Goal: Task Accomplishment & Management: Manage account settings

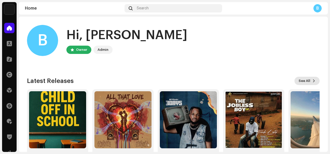
click at [308, 83] on button "See All" at bounding box center [306, 81] width 25 height 8
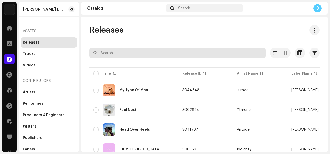
click at [221, 51] on input "text" at bounding box center [177, 53] width 176 height 10
click at [206, 58] on input "text" at bounding box center [177, 53] width 176 height 10
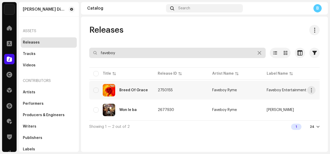
type input "faveboy"
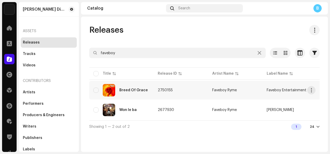
click at [191, 88] on td "2750155" at bounding box center [180, 90] width 54 height 19
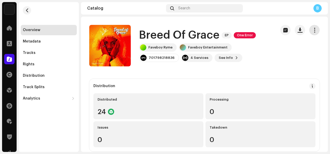
click at [315, 32] on button "button" at bounding box center [314, 30] width 10 height 10
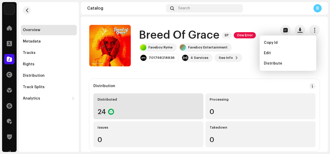
click at [145, 111] on div "24" at bounding box center [148, 111] width 102 height 7
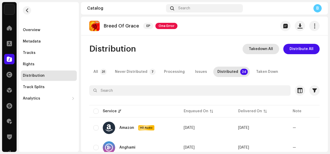
click at [254, 51] on span "Takedown All" at bounding box center [260, 49] width 24 height 10
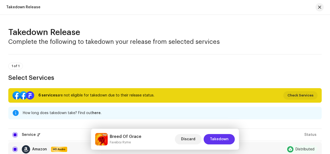
click at [215, 134] on span "Takedown" at bounding box center [219, 139] width 19 height 10
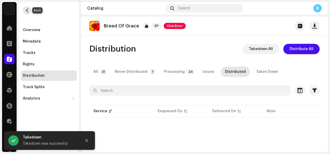
click at [28, 12] on span "button" at bounding box center [27, 10] width 4 height 4
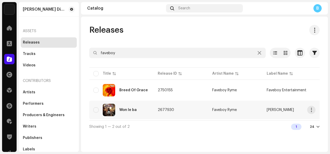
click at [178, 110] on td "2677930" at bounding box center [180, 110] width 54 height 19
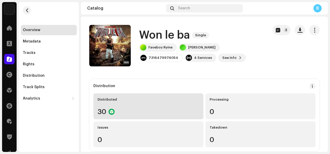
click at [163, 110] on div "30" at bounding box center [148, 111] width 102 height 7
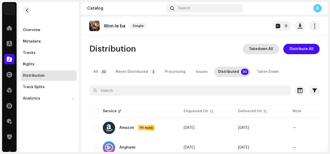
click at [263, 49] on span "Takedown All" at bounding box center [260, 49] width 24 height 10
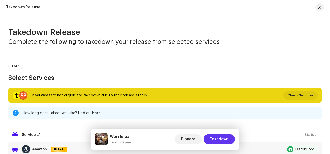
click at [222, 142] on span "Takedown" at bounding box center [219, 139] width 19 height 10
